Goal: Transaction & Acquisition: Purchase product/service

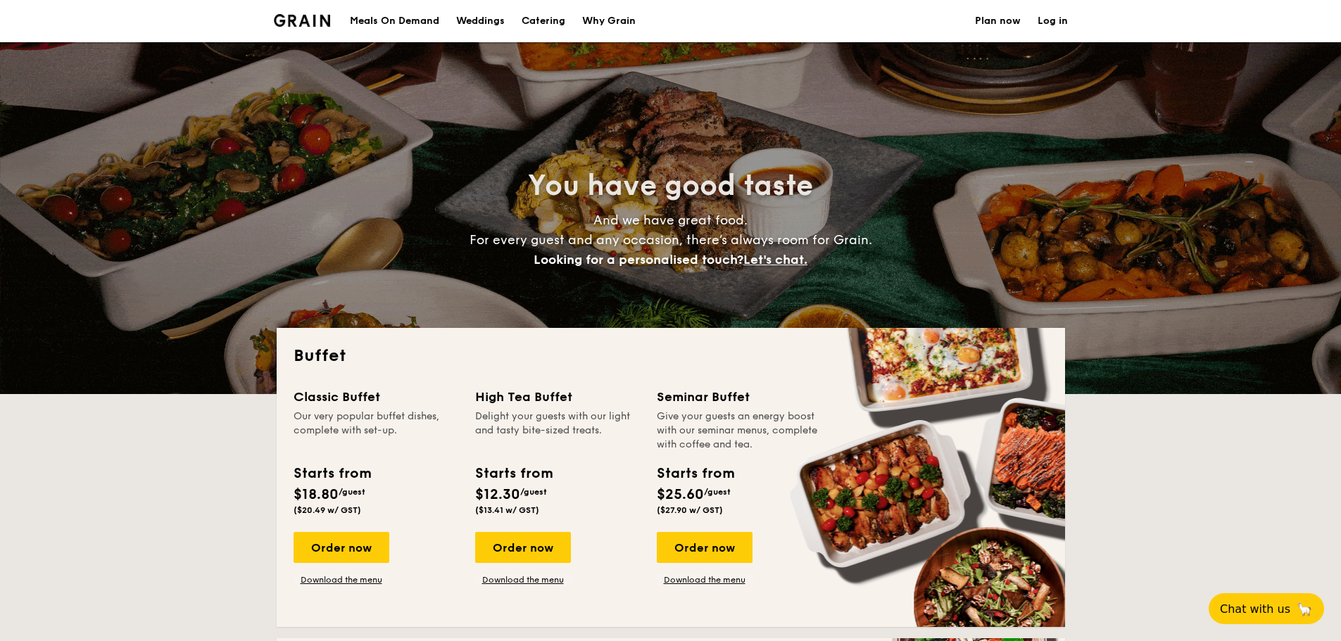
select select
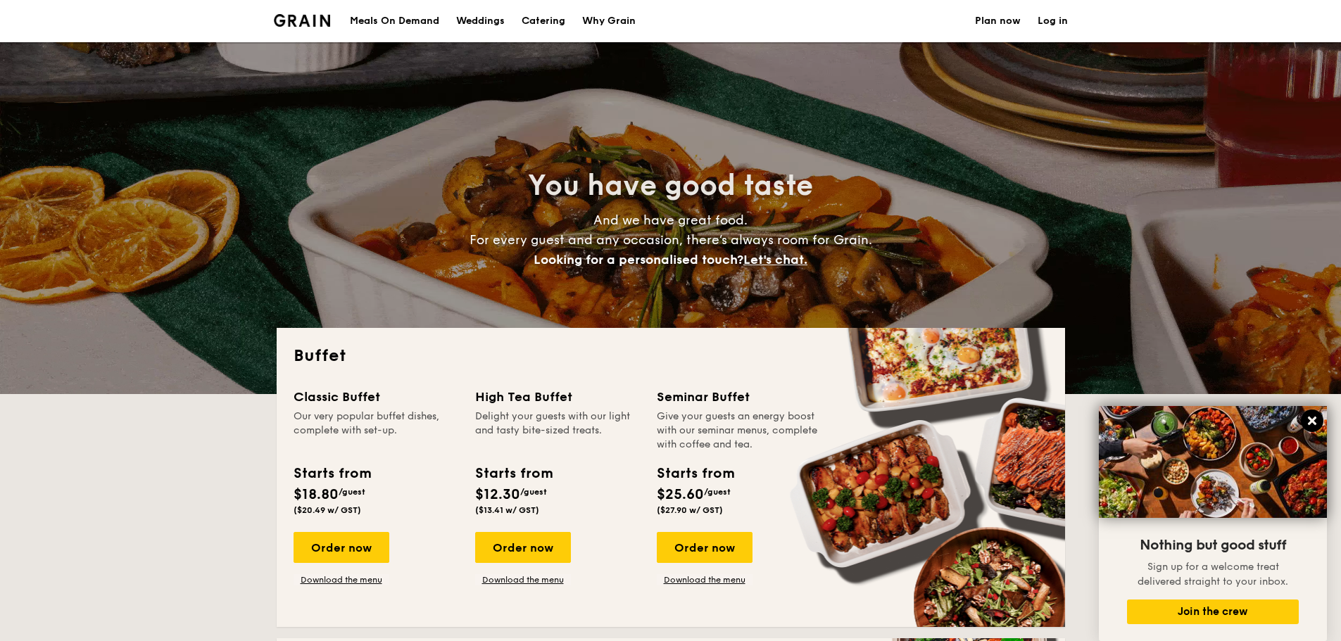
click at [1309, 418] on icon at bounding box center [1312, 421] width 8 height 8
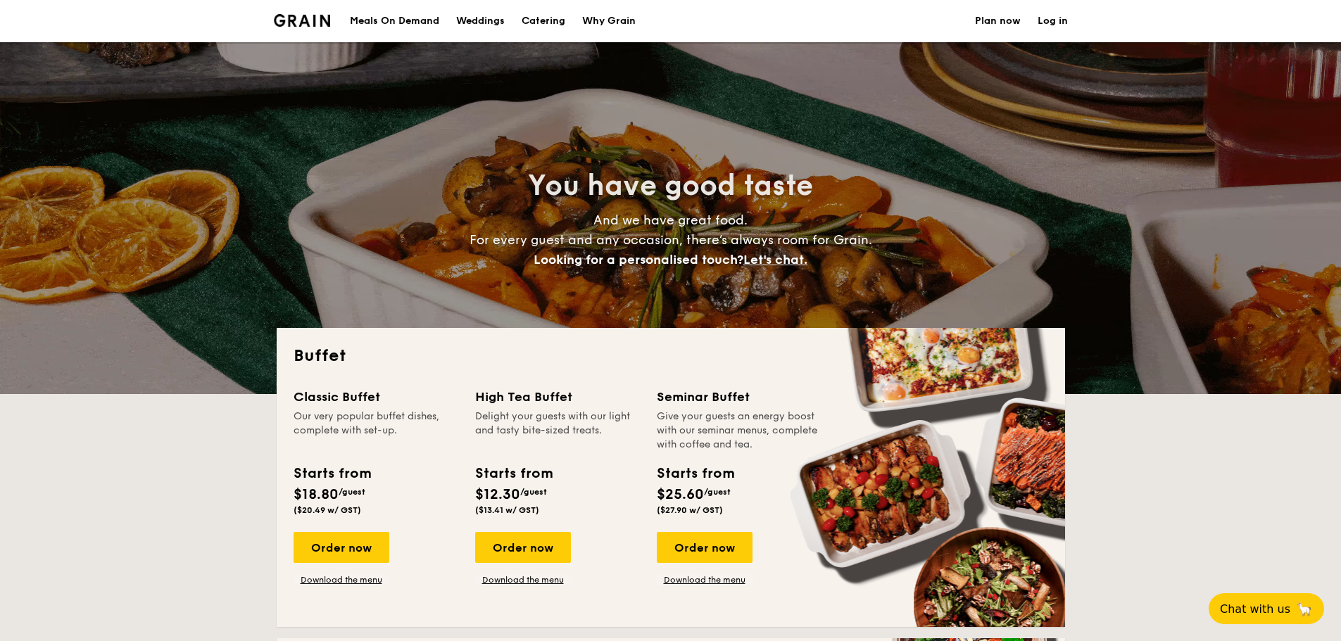
drag, startPoint x: 354, startPoint y: 560, endPoint x: 132, endPoint y: 546, distance: 222.2
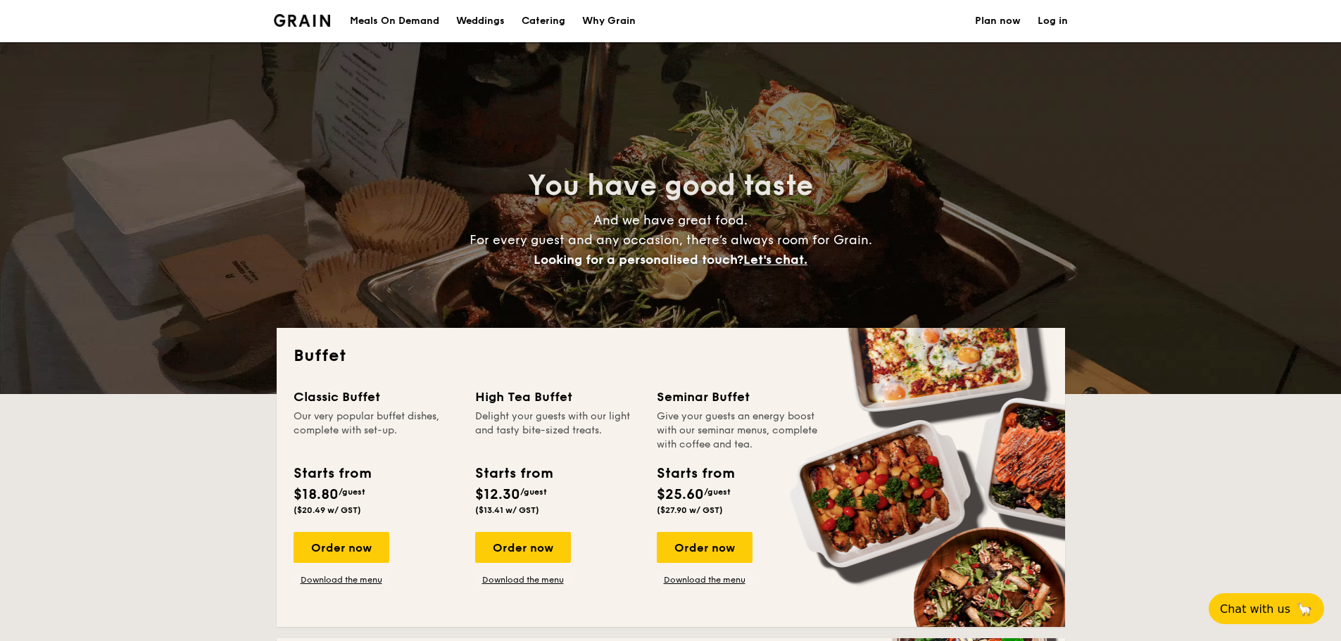
click at [391, 23] on div "Meals On Demand" at bounding box center [394, 21] width 89 height 42
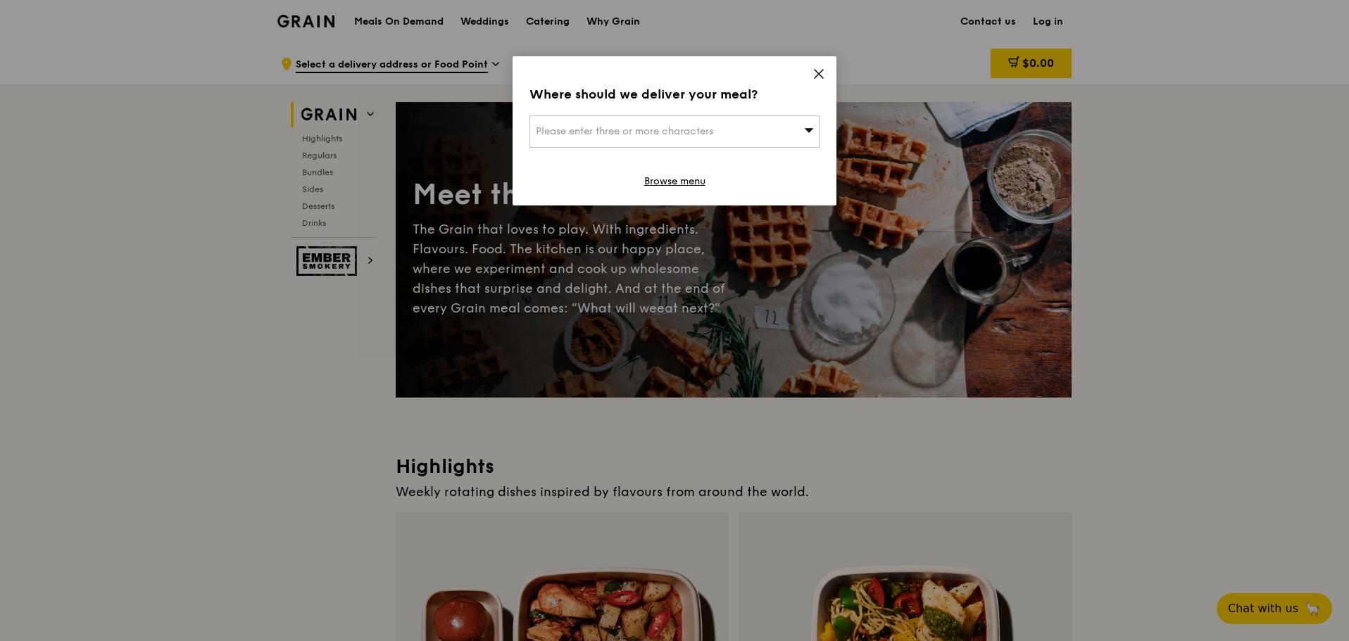
click at [814, 75] on icon at bounding box center [818, 74] width 13 height 13
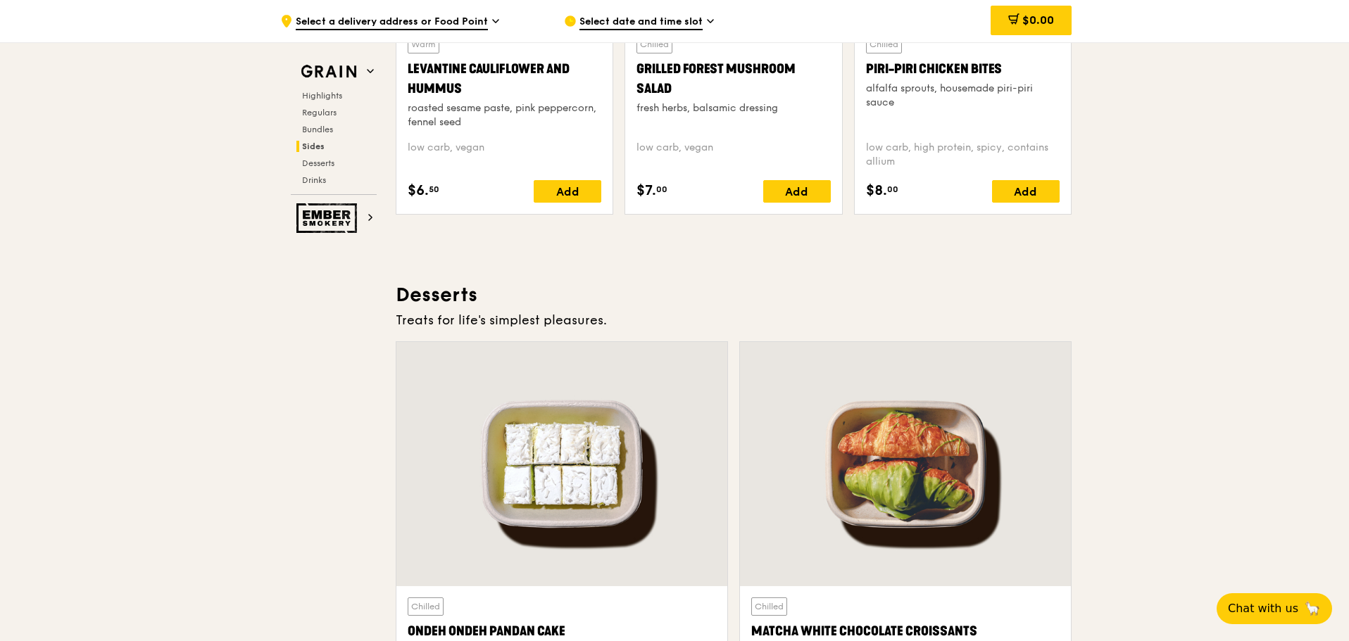
scroll to position [3928, 0]
